Goal: Use online tool/utility: Utilize a website feature to perform a specific function

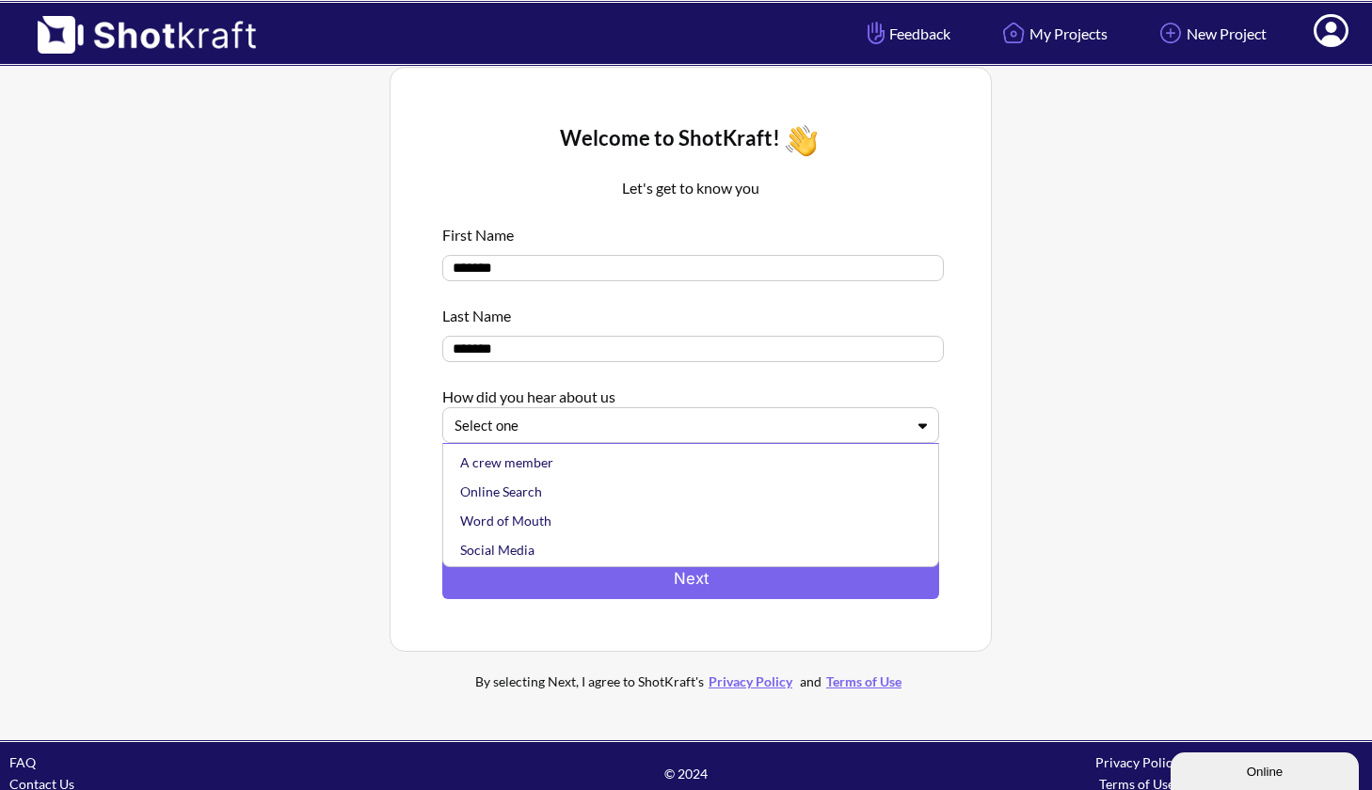
click at [561, 432] on div at bounding box center [680, 426] width 450 height 22
click at [529, 496] on div "Online Search" at bounding box center [695, 491] width 478 height 29
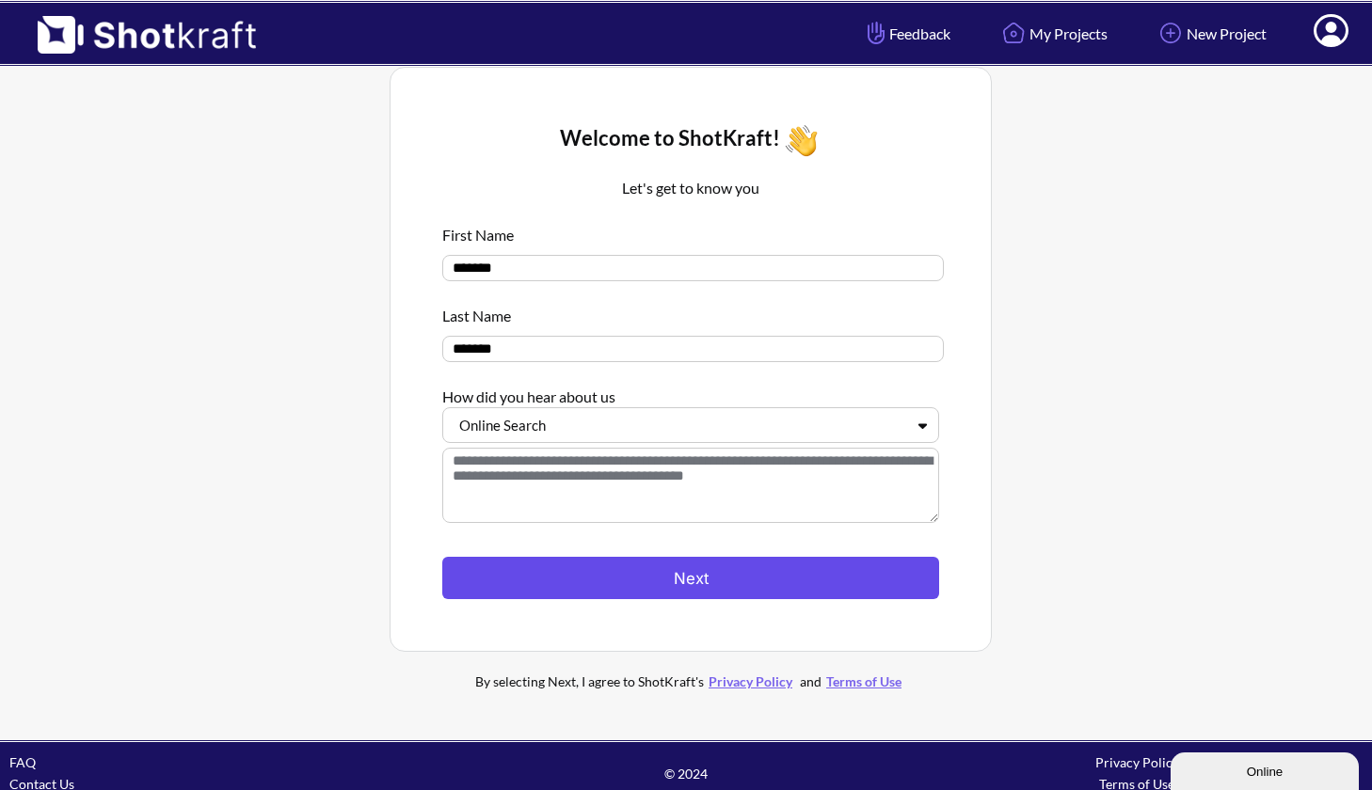
click at [579, 573] on button "Next" at bounding box center [690, 578] width 497 height 42
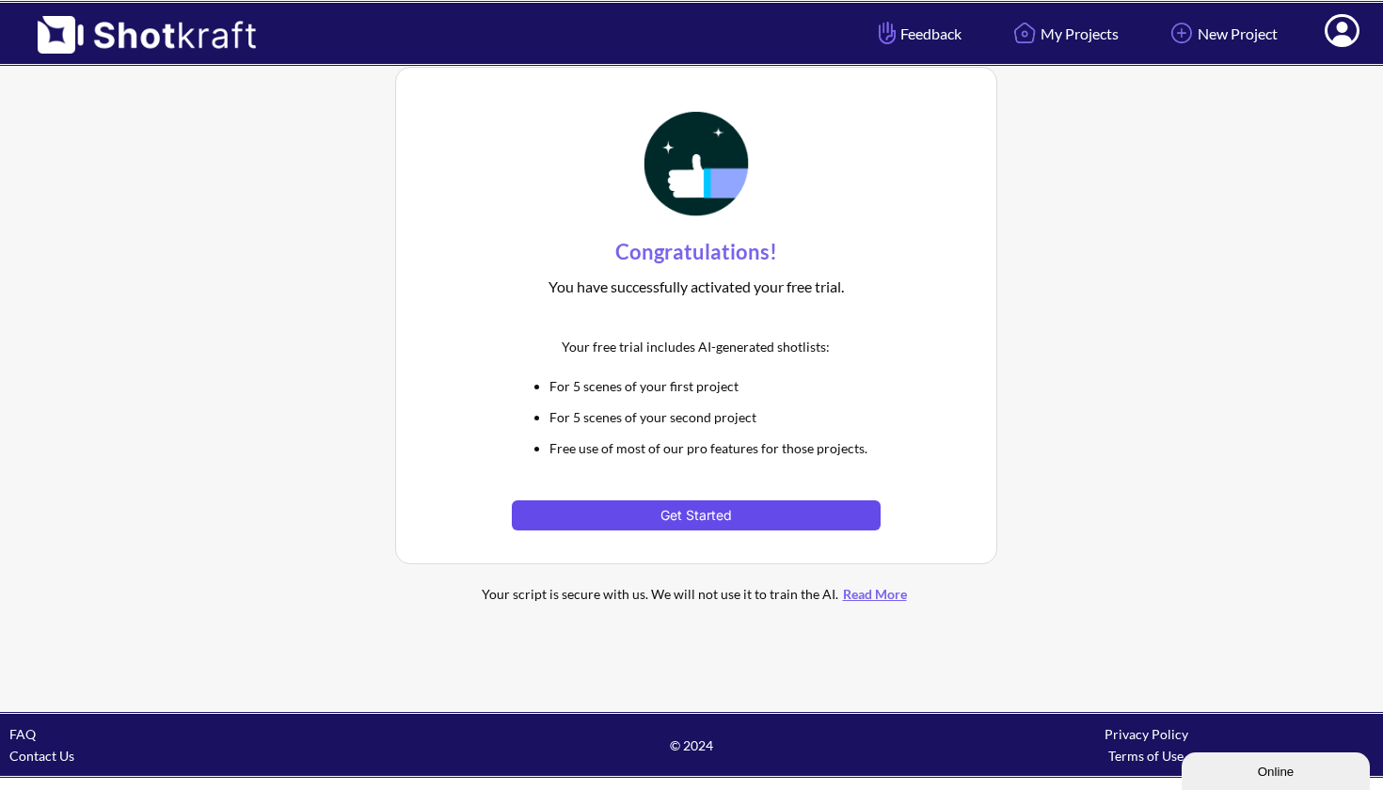
click at [652, 514] on button "Get Started" at bounding box center [696, 516] width 368 height 30
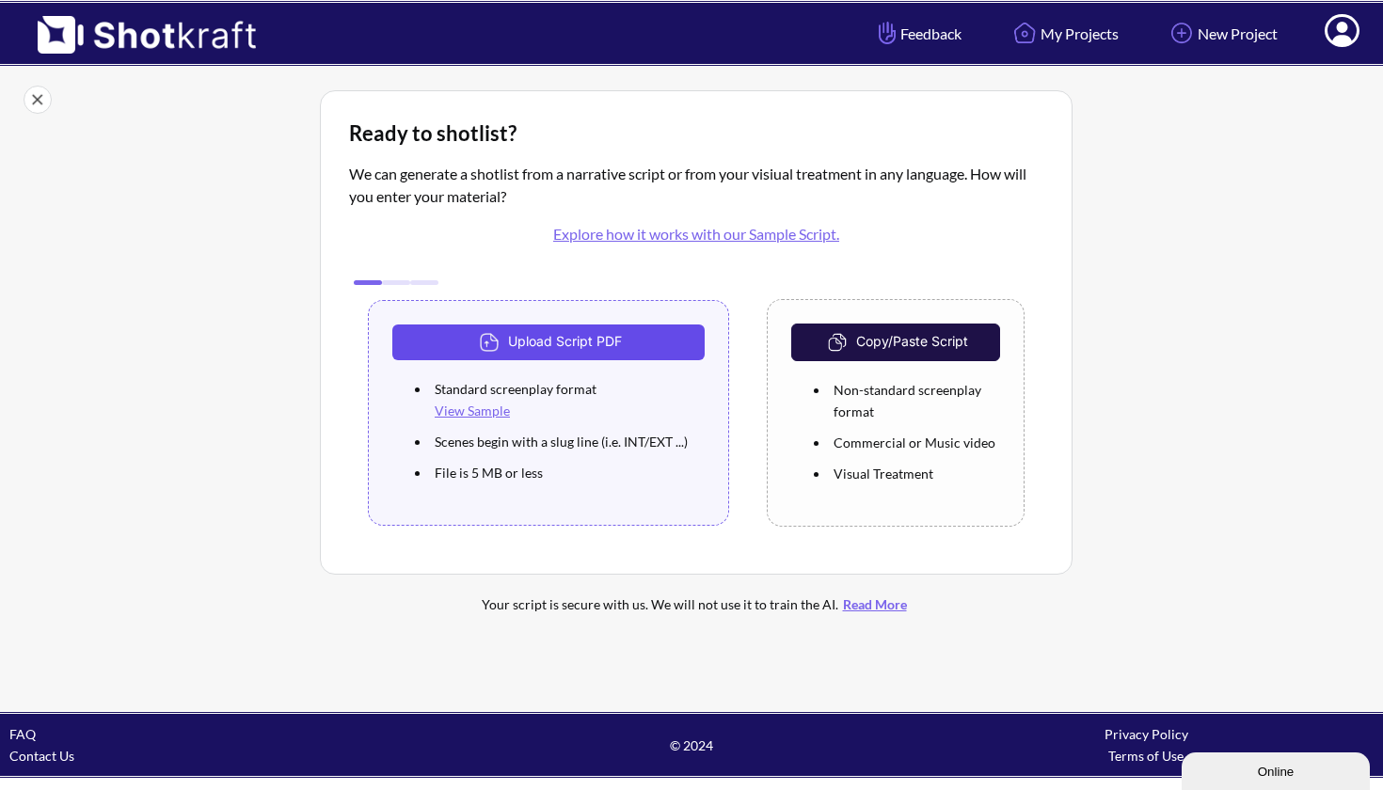
click at [447, 332] on button "Upload Script PDF" at bounding box center [548, 343] width 312 height 36
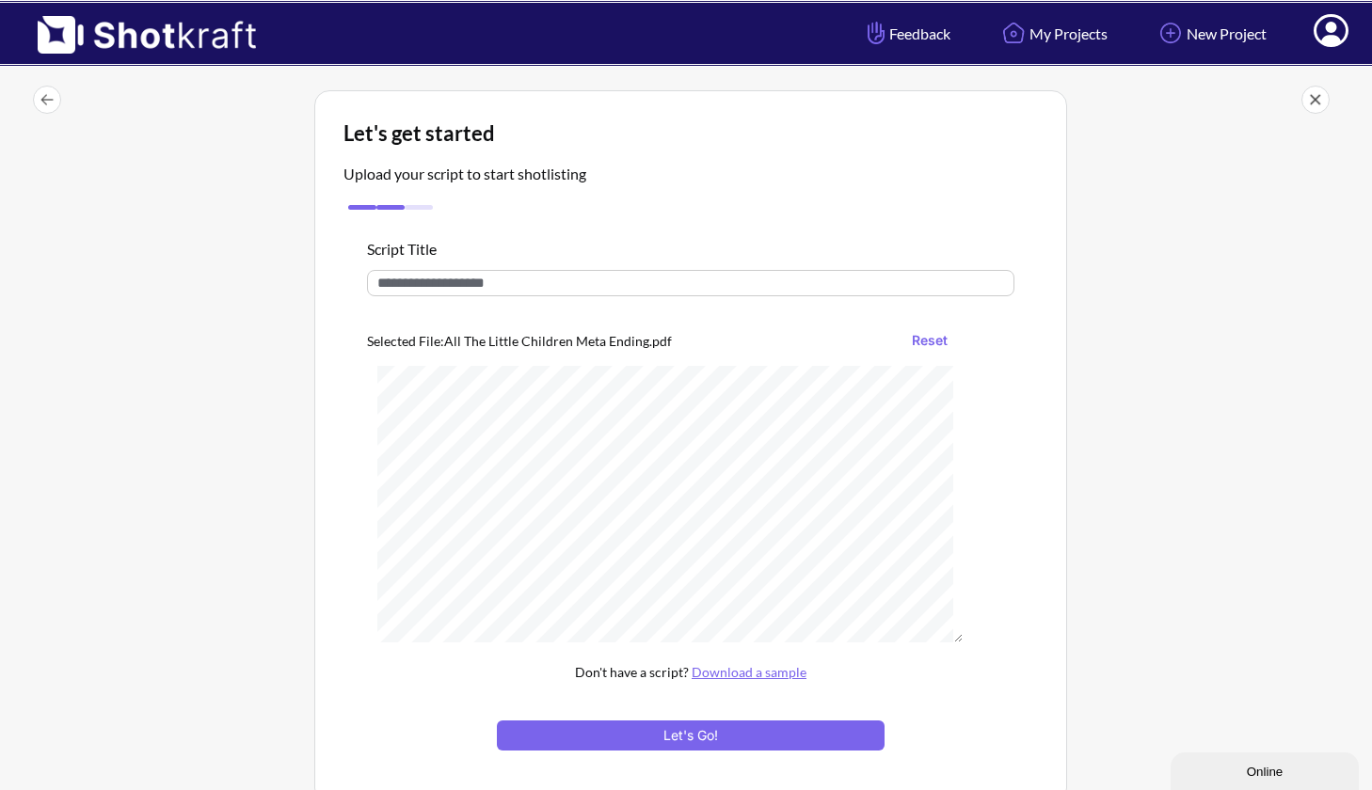
click at [600, 295] on input "text" at bounding box center [690, 283] width 647 height 26
type input "*"
type input "**********"
click at [676, 739] on button "Let's Go!" at bounding box center [691, 736] width 388 height 30
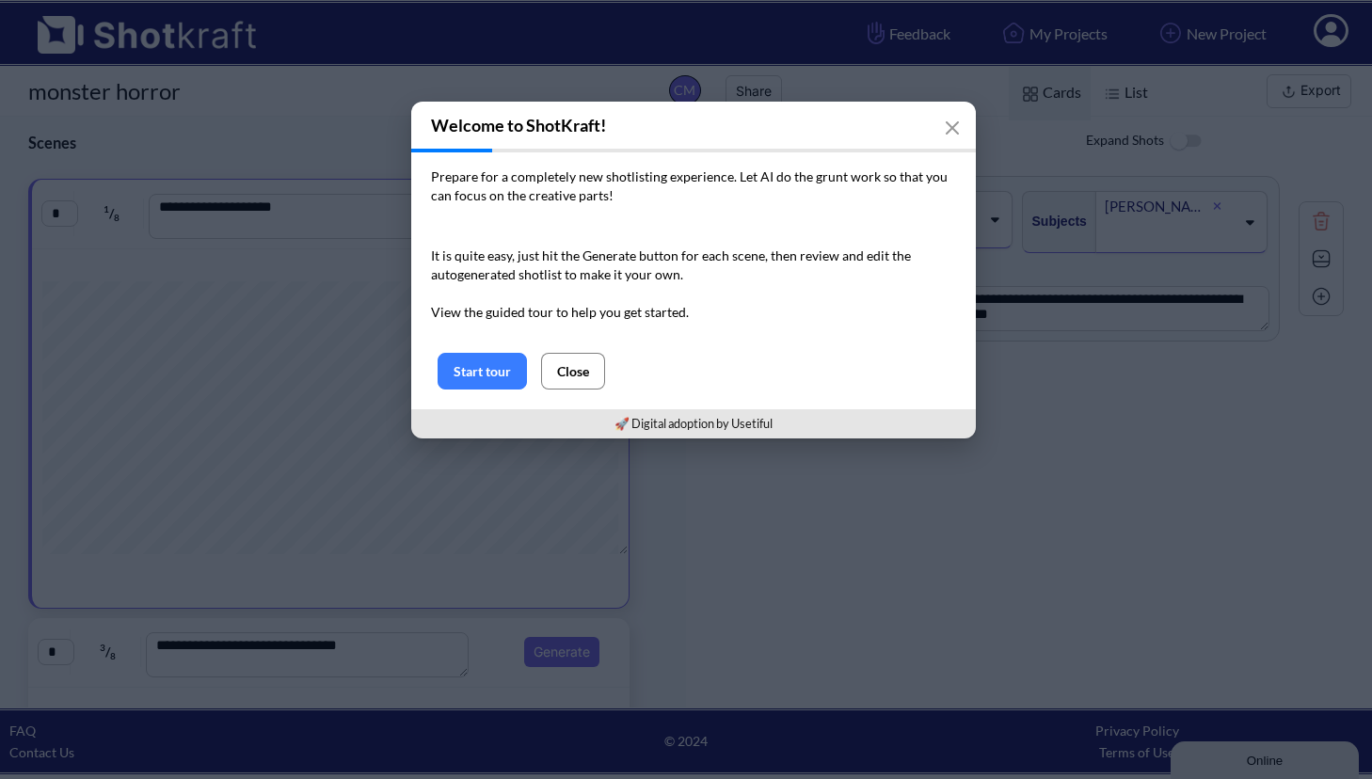
click at [573, 379] on button "Close" at bounding box center [573, 371] width 64 height 37
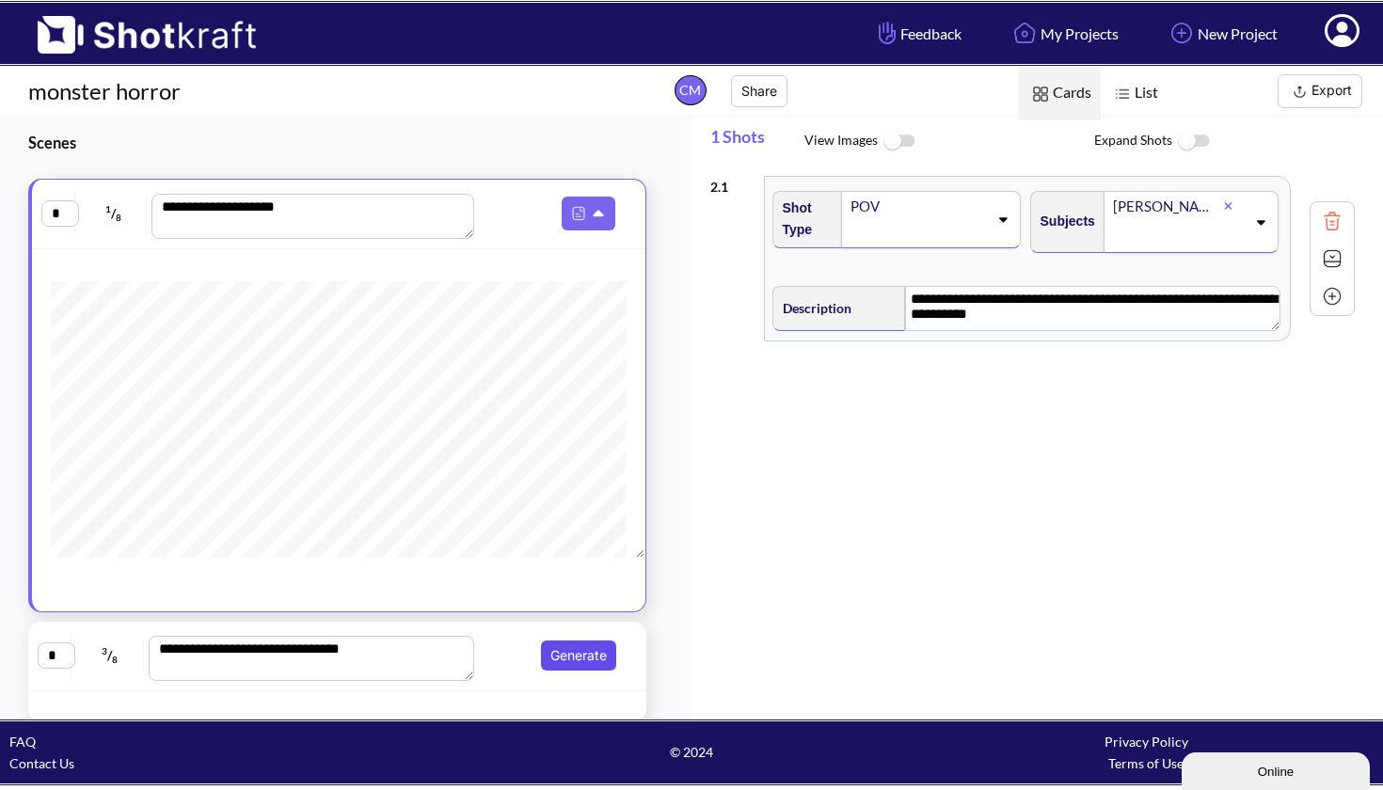
click at [558, 654] on button "Generate" at bounding box center [578, 656] width 75 height 30
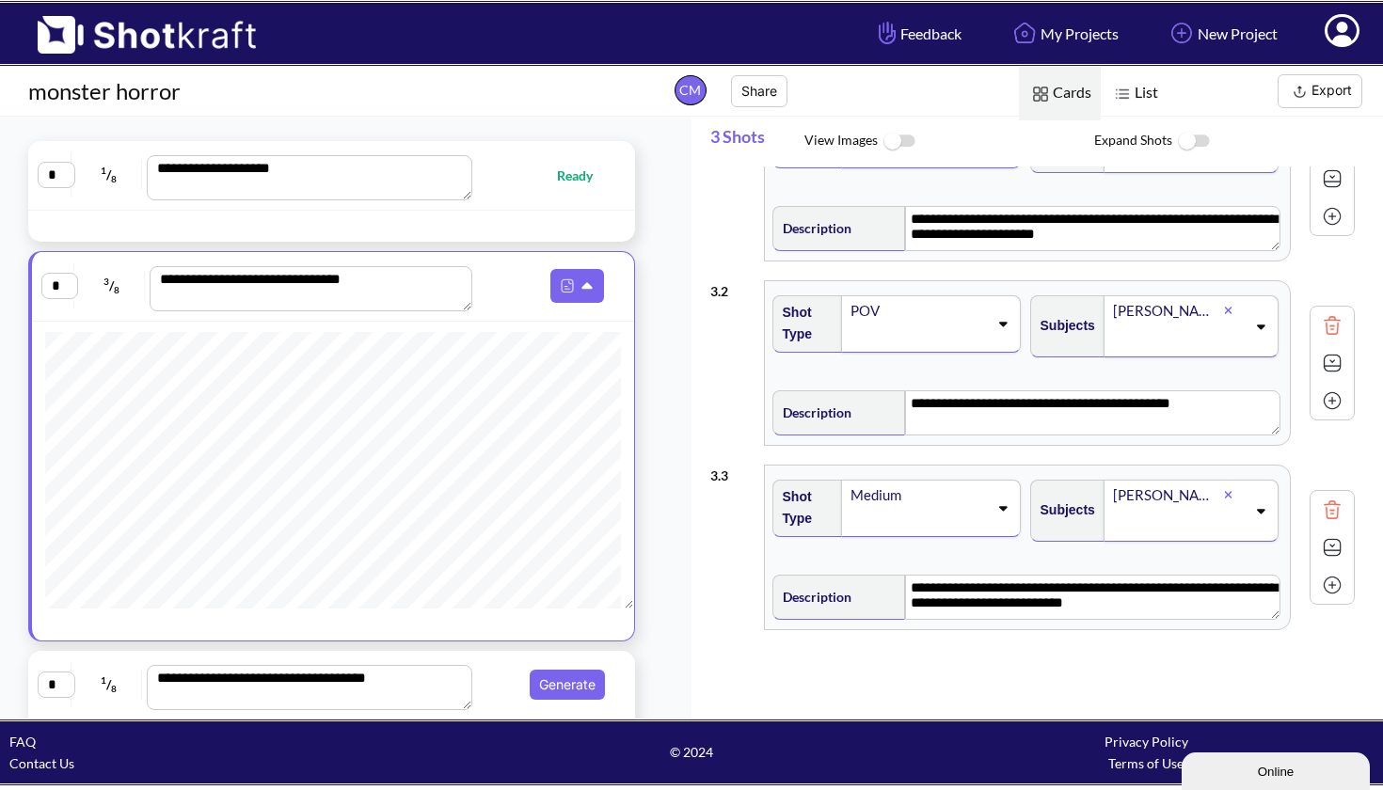
scroll to position [32, 0]
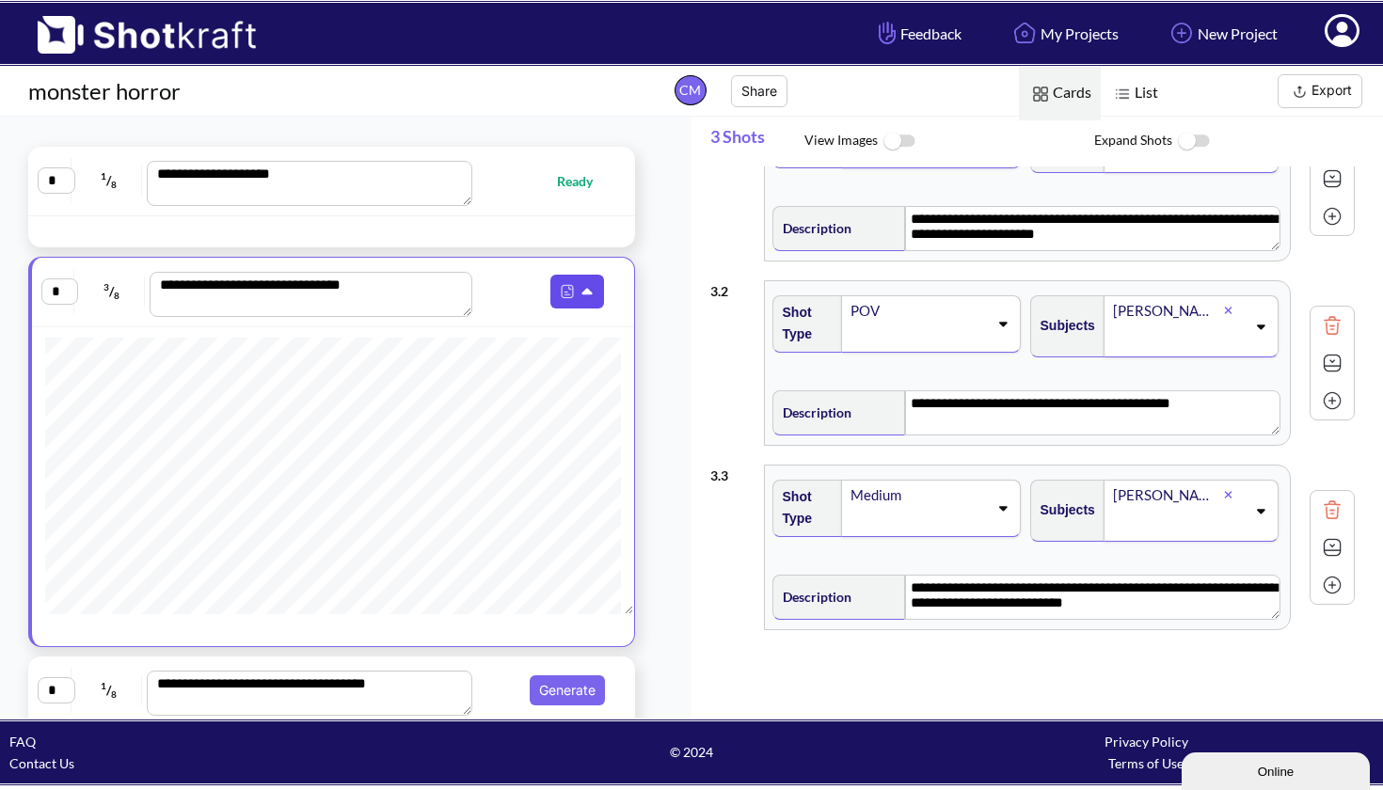
click at [585, 294] on icon at bounding box center [587, 292] width 10 height 7
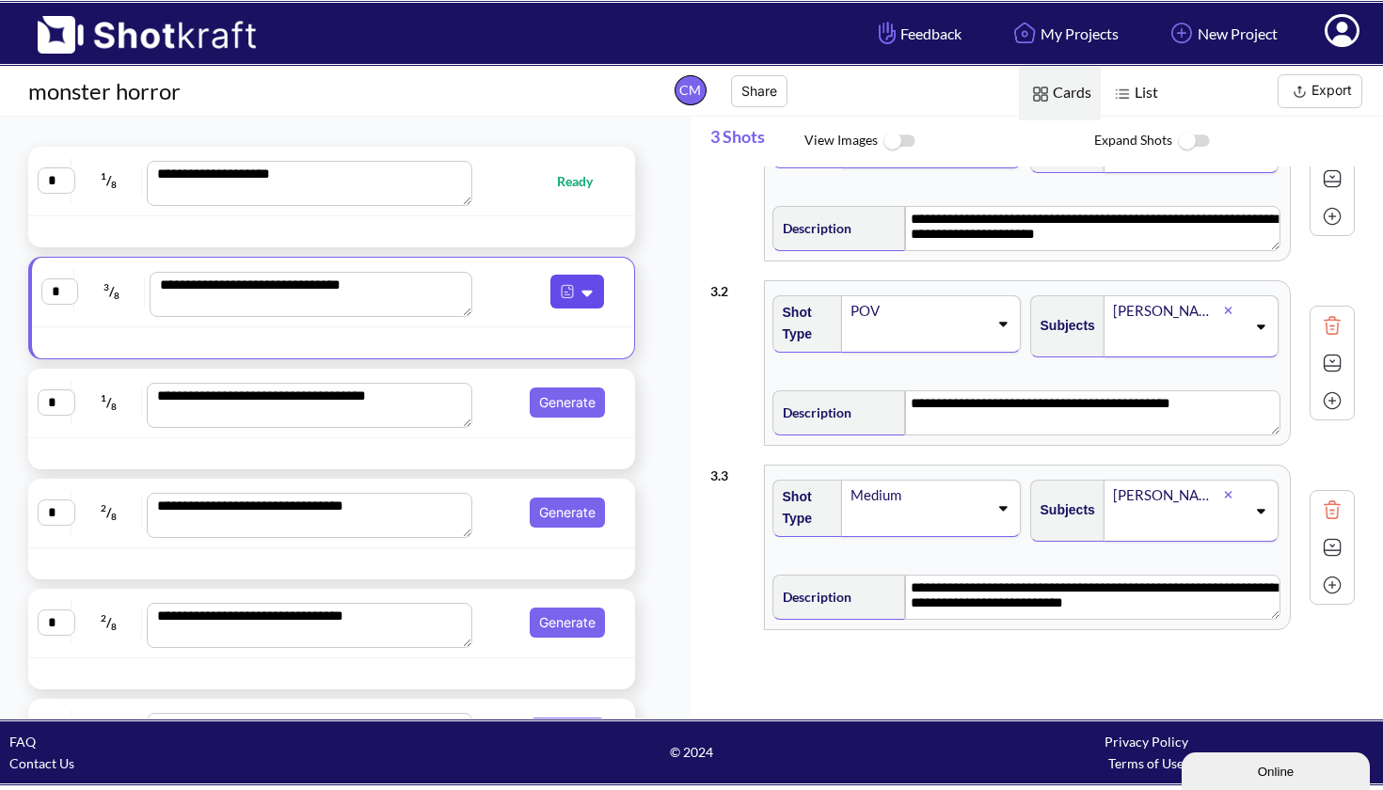
click at [585, 295] on icon at bounding box center [587, 294] width 10 height 7
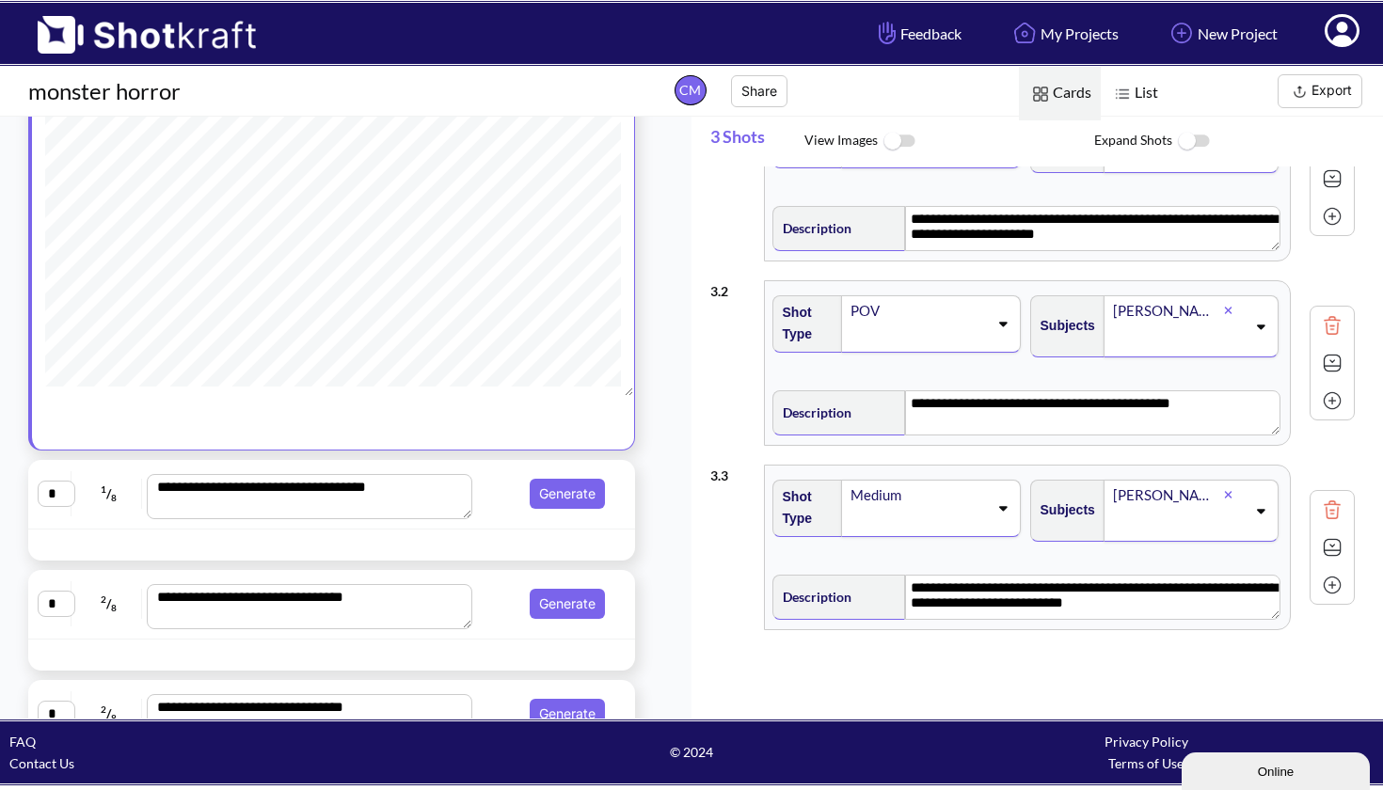
scroll to position [336, 0]
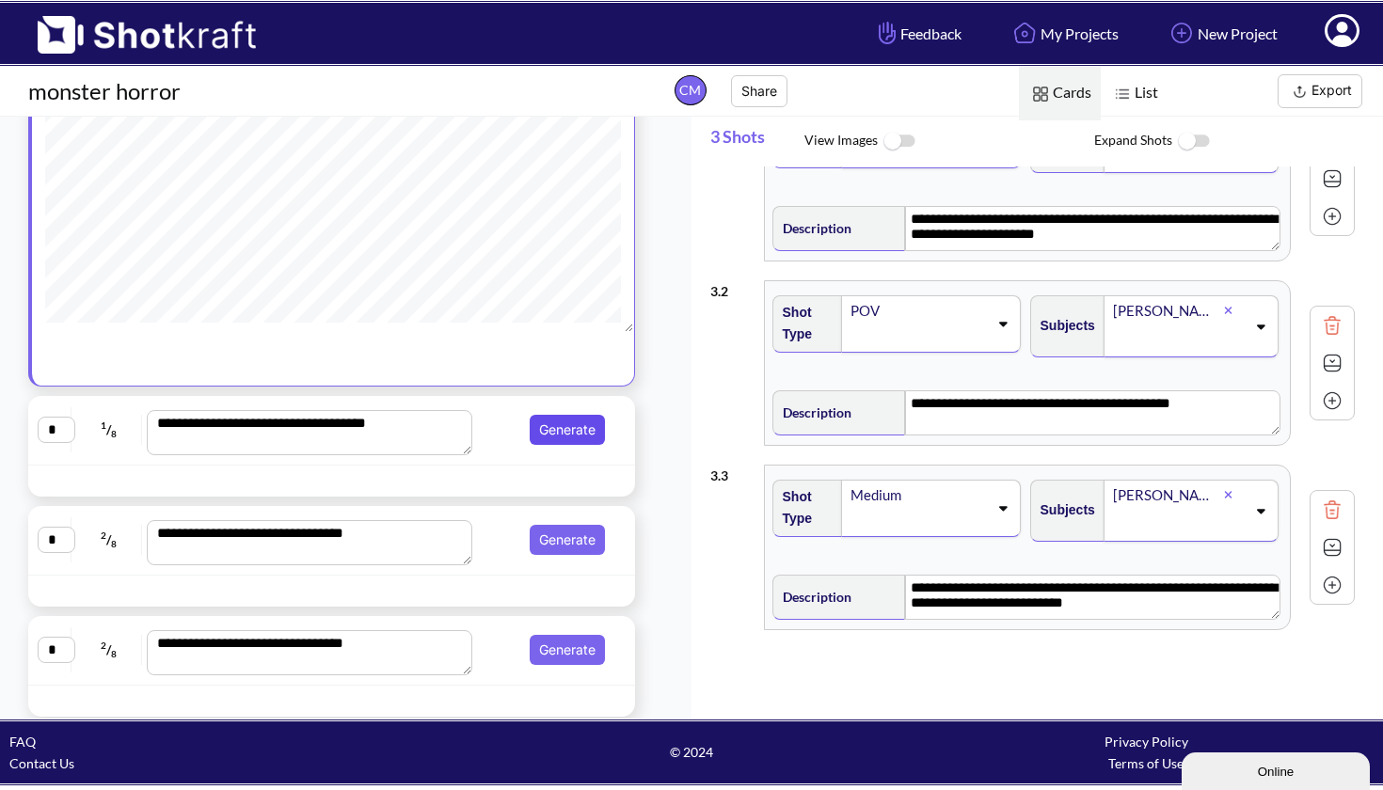
click at [569, 435] on button "Generate" at bounding box center [567, 430] width 75 height 30
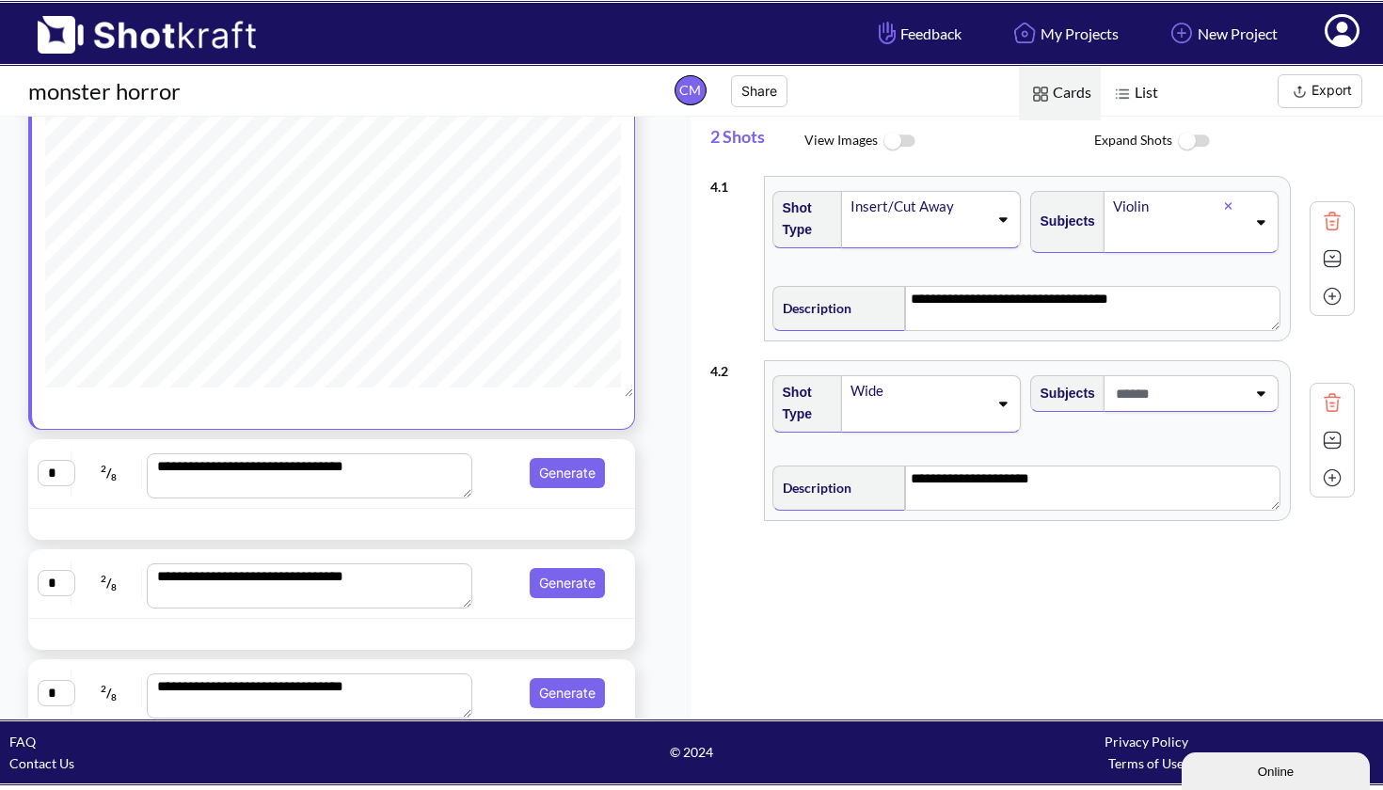
scroll to position [362, 0]
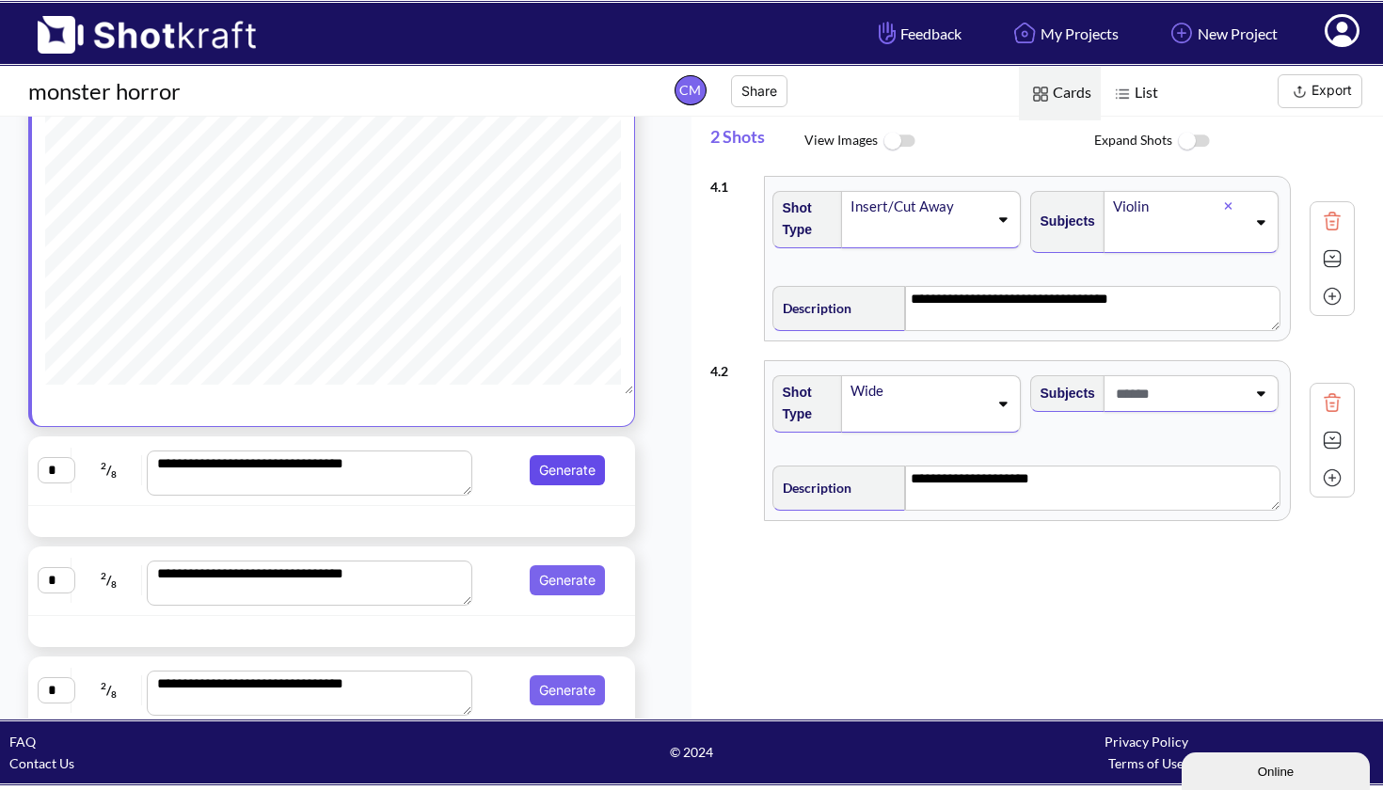
click at [556, 486] on button "Generate" at bounding box center [567, 470] width 75 height 30
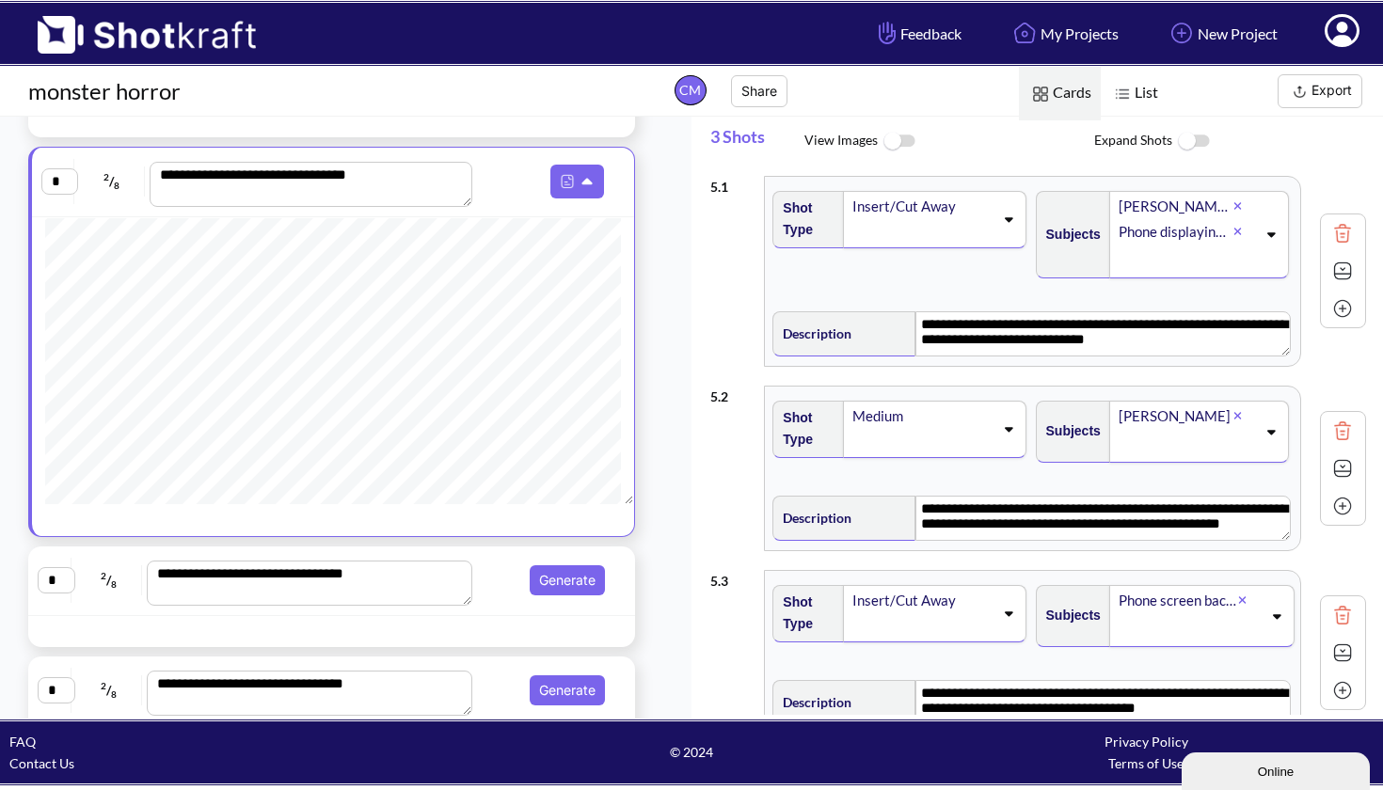
scroll to position [0, 0]
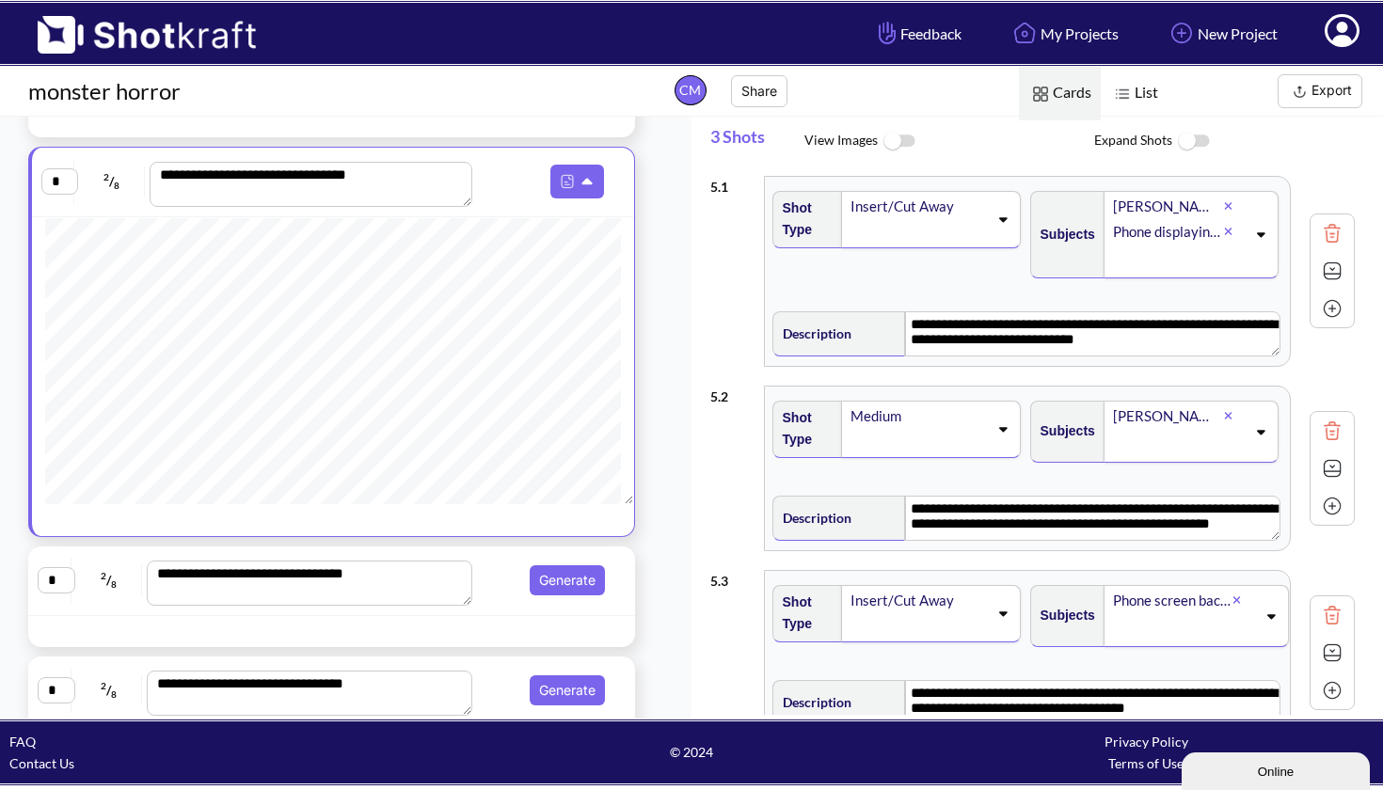
click at [914, 146] on img at bounding box center [899, 141] width 42 height 40
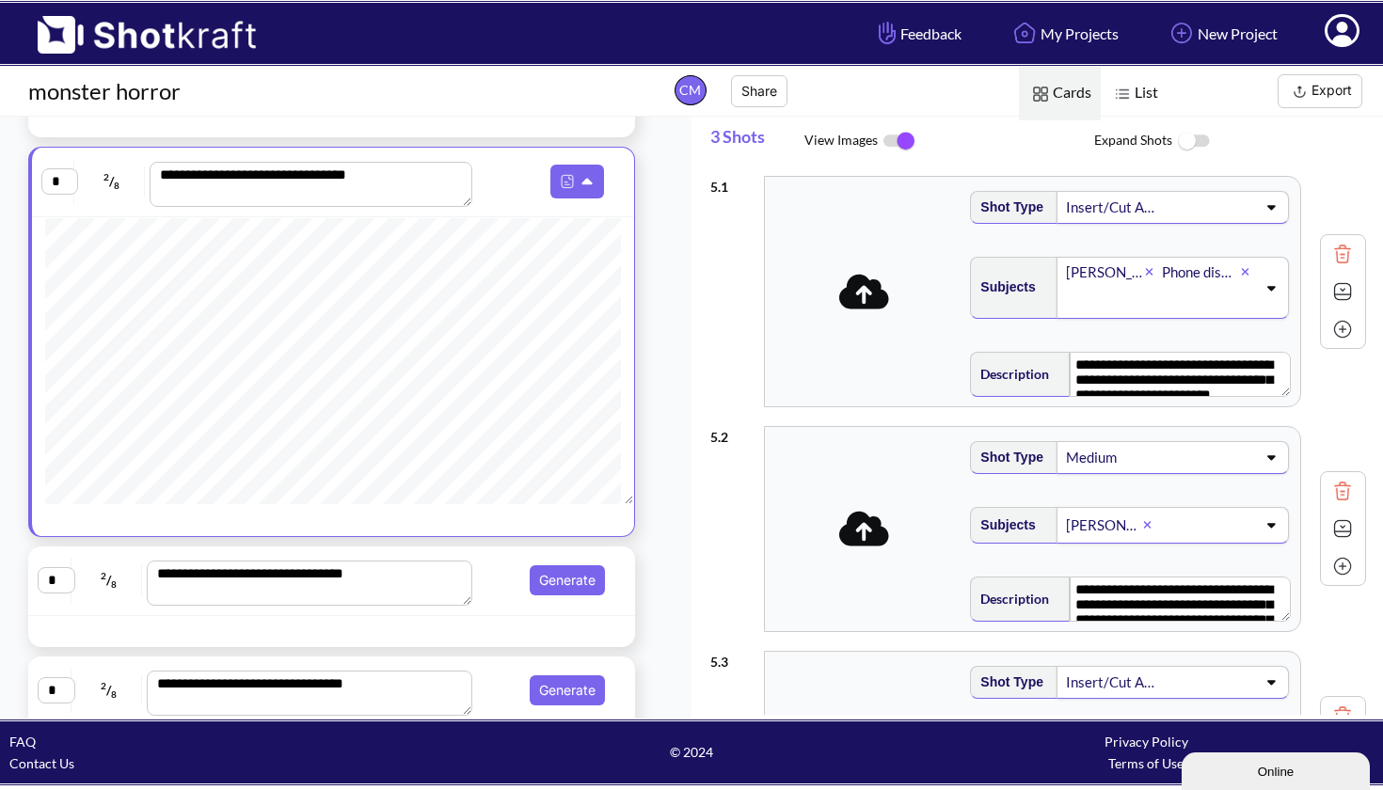
click at [862, 300] on icon at bounding box center [864, 292] width 50 height 40
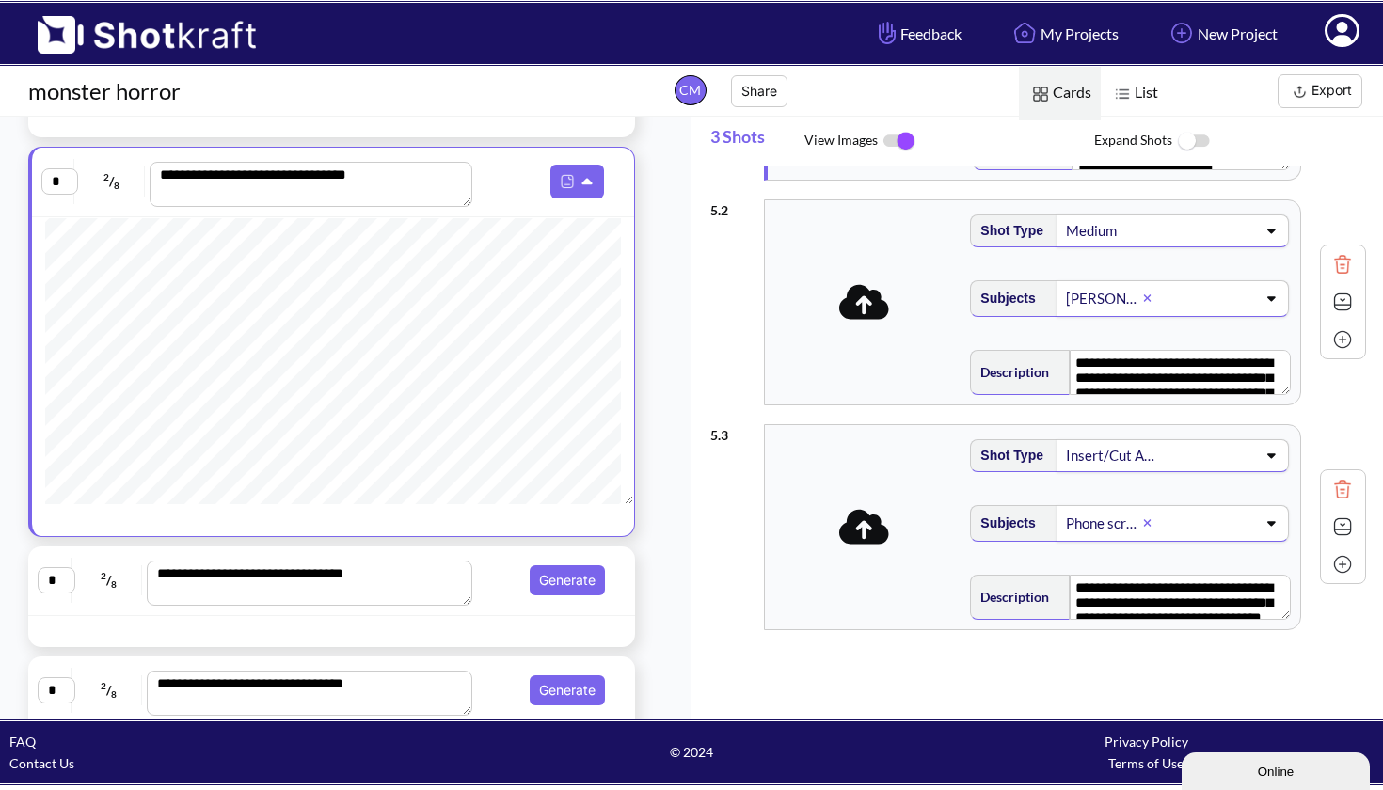
scroll to position [227, 0]
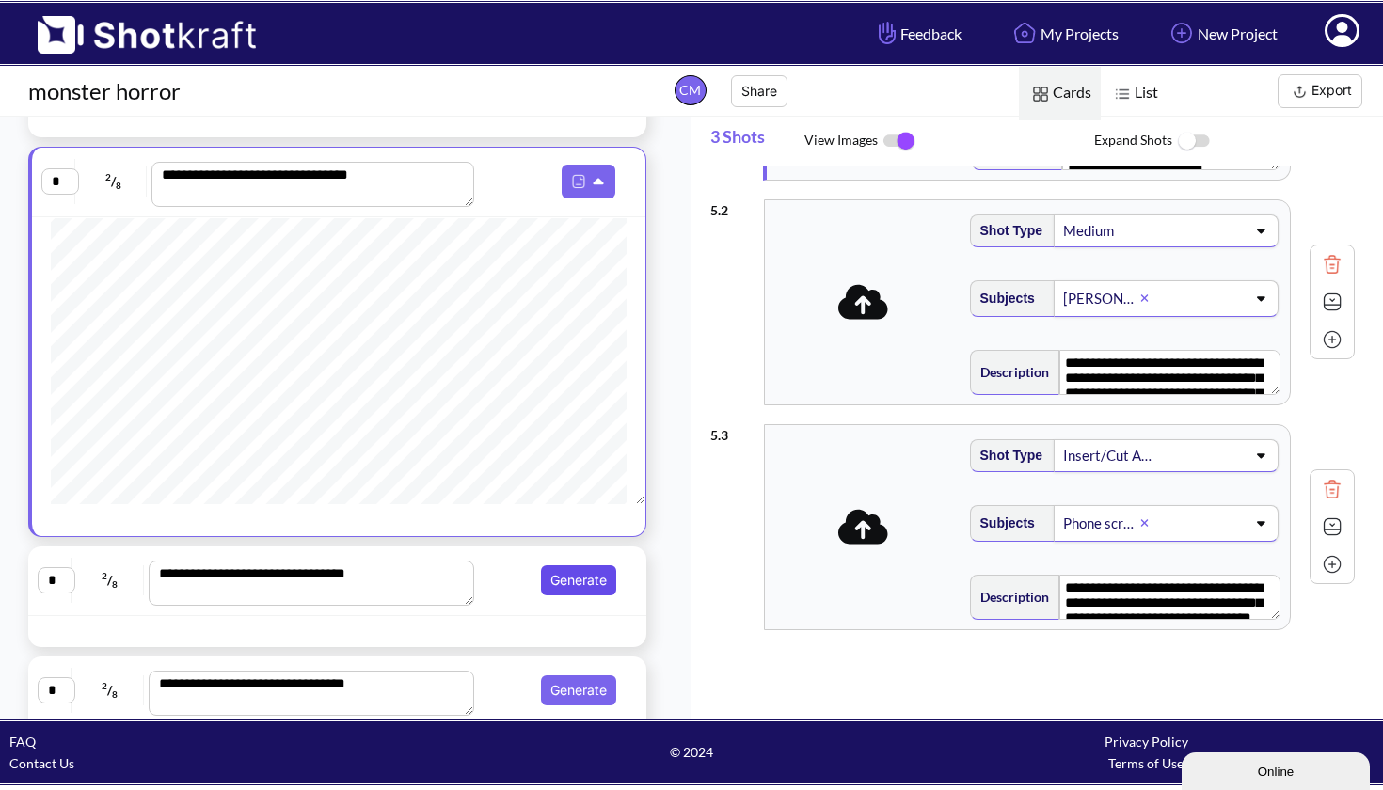
click at [573, 596] on button "Generate" at bounding box center [578, 581] width 75 height 30
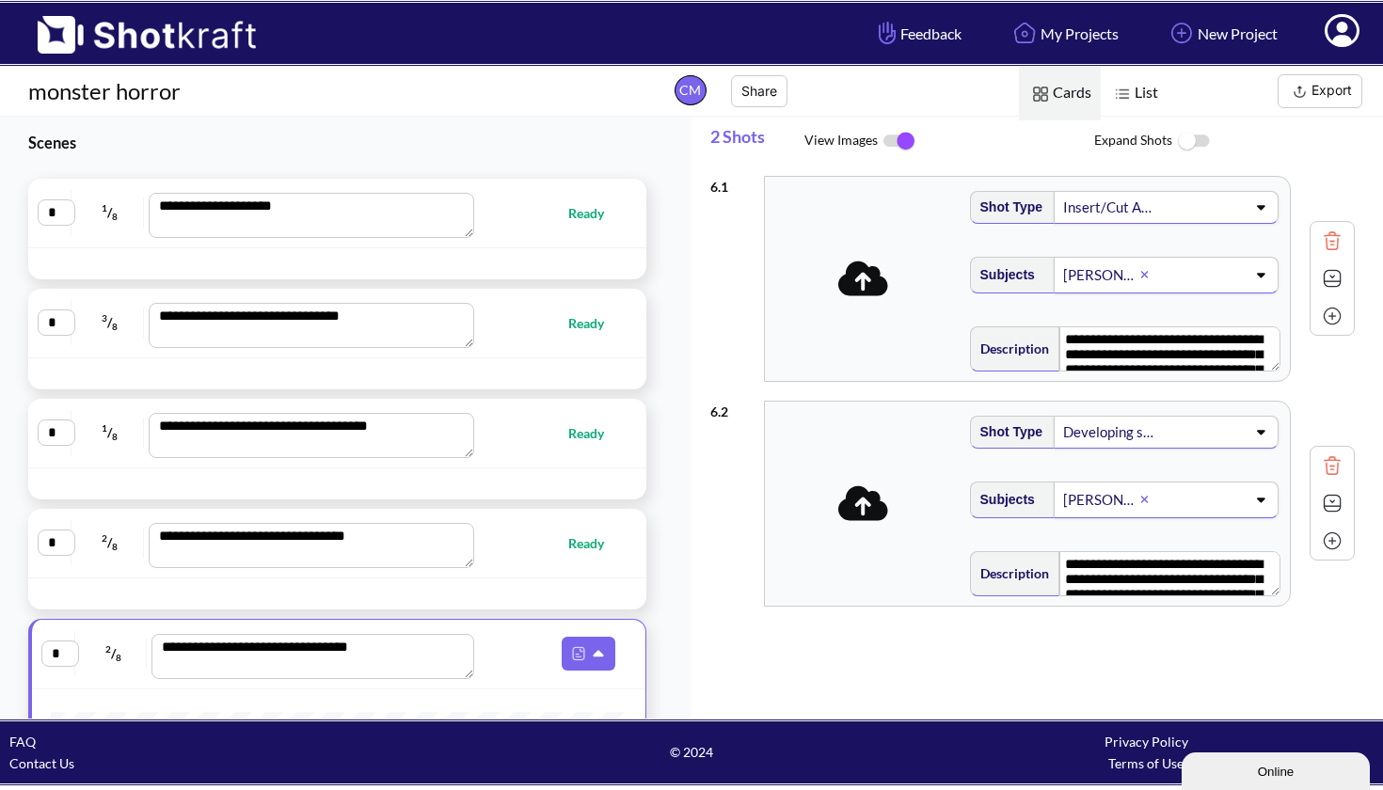
scroll to position [0, 0]
click at [1346, 43] on icon at bounding box center [1342, 33] width 20 height 23
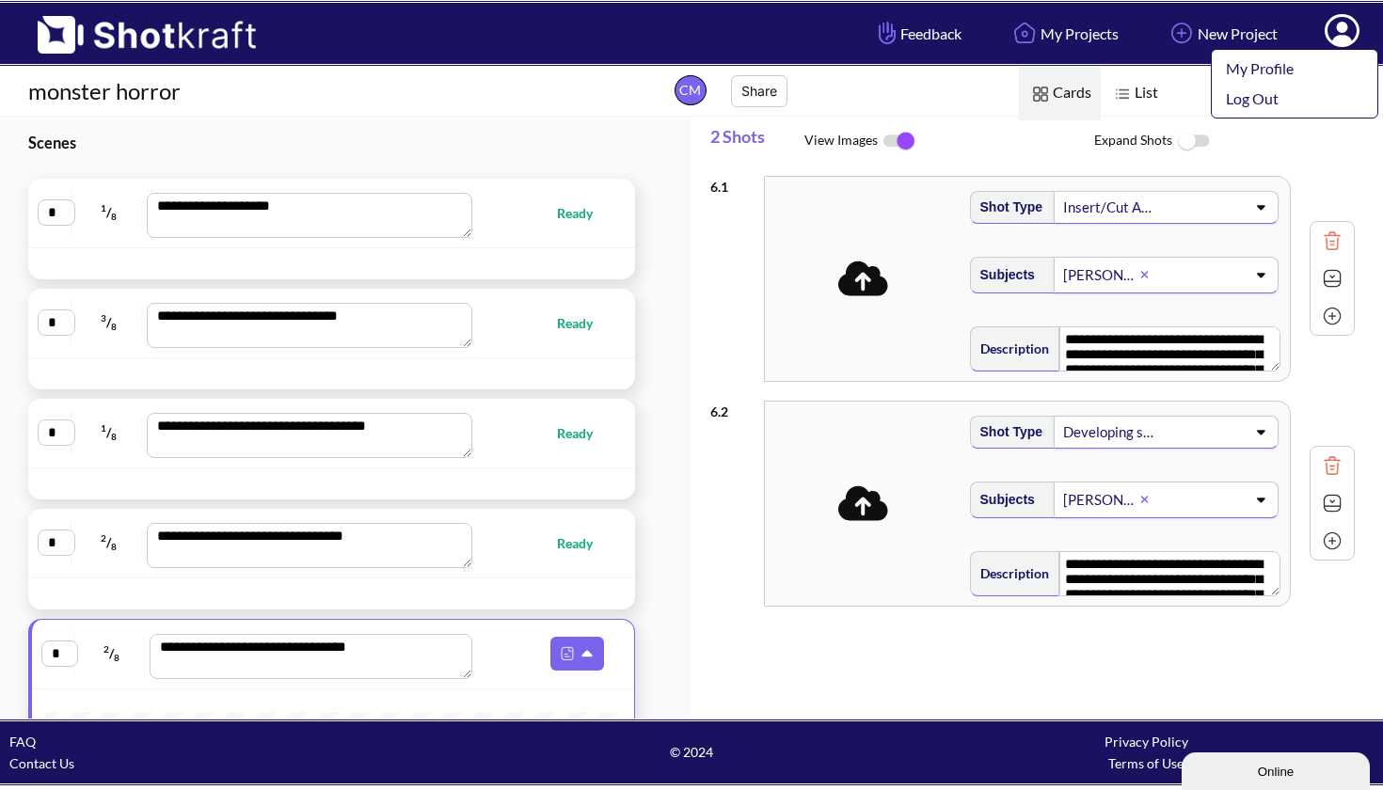
click at [477, 99] on h1 "monster horror" at bounding box center [328, 91] width 656 height 30
click at [488, 72] on div "monster horror CM Share" at bounding box center [432, 91] width 865 height 41
click at [225, 34] on img at bounding box center [137, 28] width 275 height 51
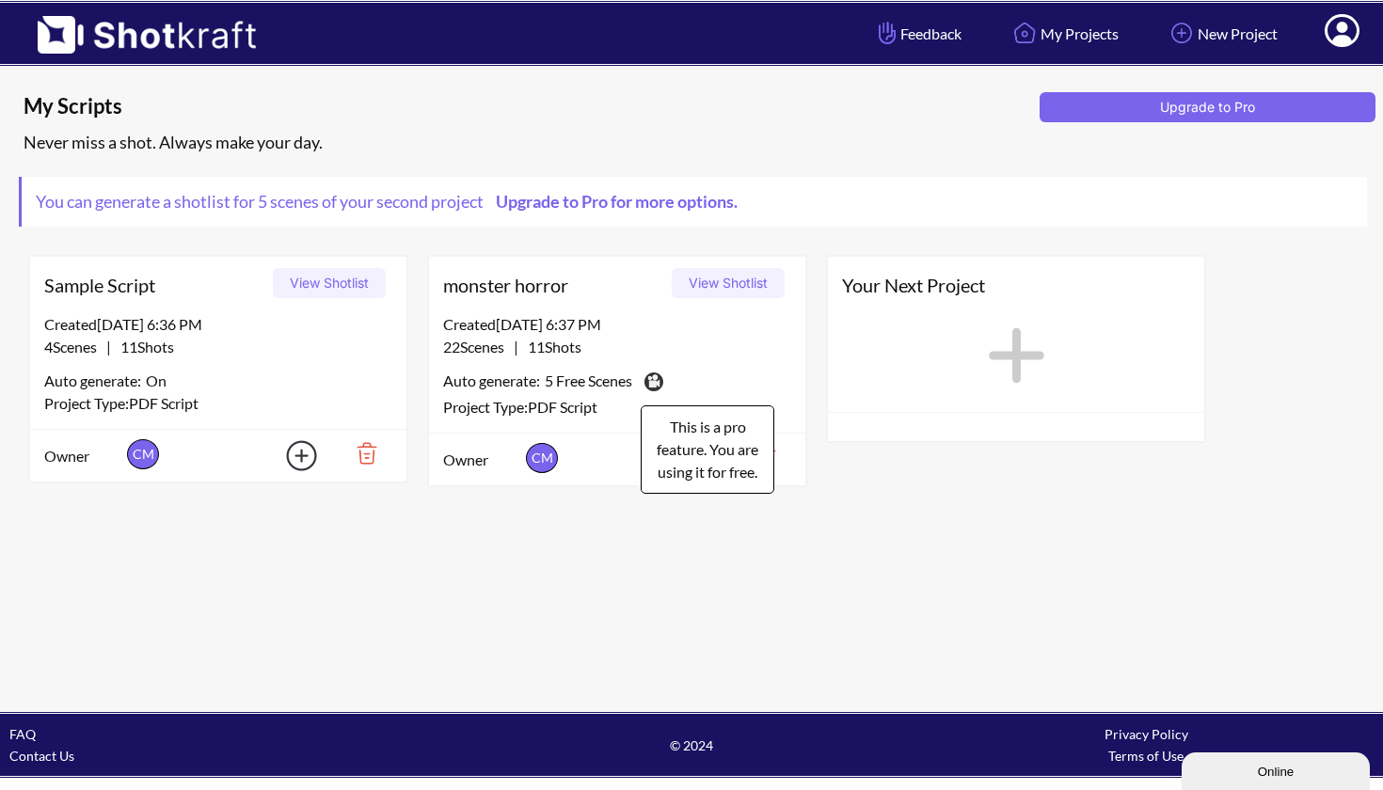
click at [661, 385] on img at bounding box center [653, 382] width 26 height 28
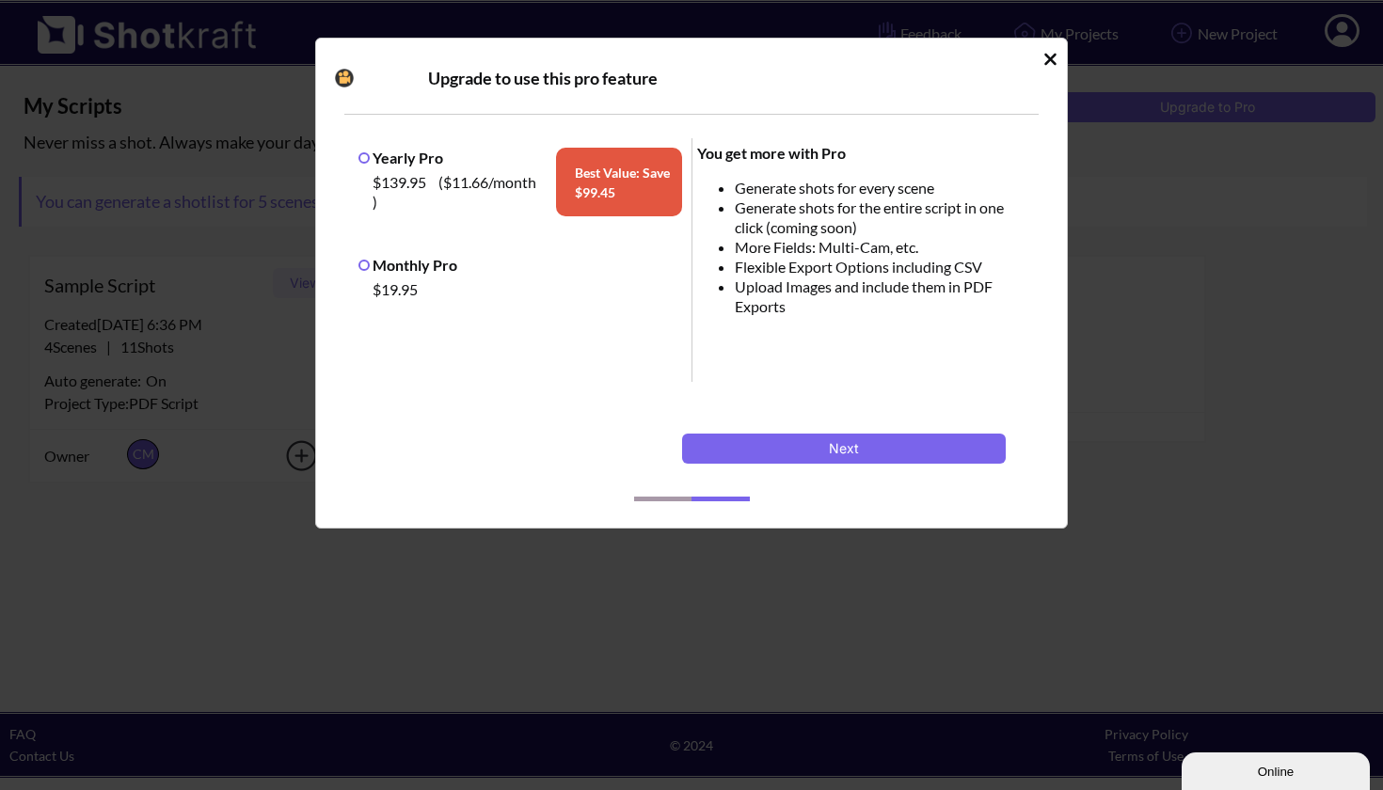
click at [363, 261] on label "Monthly Pro" at bounding box center [408, 265] width 99 height 18
click at [1140, 231] on div "Upgrade to use this pro feature Yearly Pro $139.95 ( $11.66 /month ) Best Value…" at bounding box center [691, 395] width 1383 height 790
click at [1053, 61] on icon "Idle Modal" at bounding box center [1051, 59] width 12 height 12
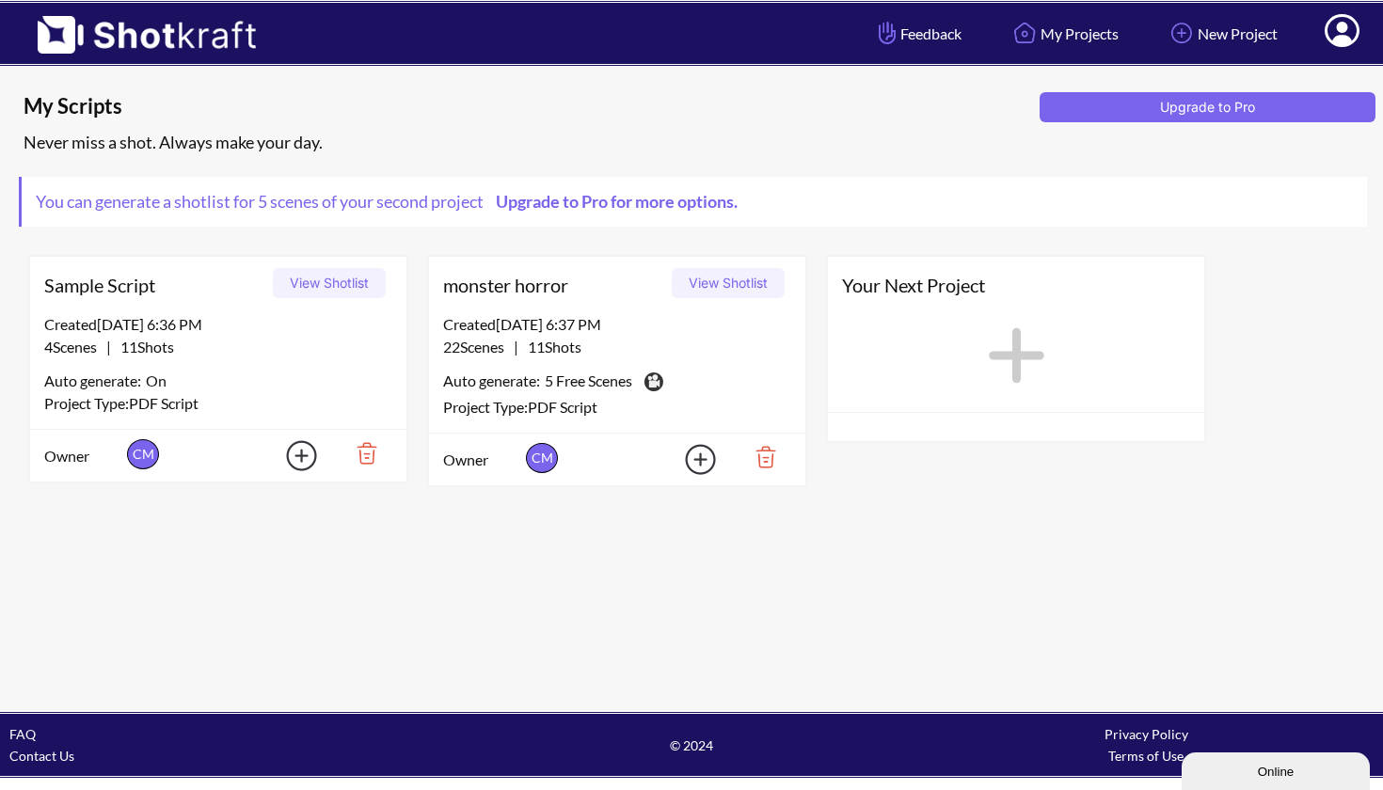
click at [716, 288] on button "View Shotlist" at bounding box center [728, 283] width 113 height 30
